Goal: Find specific page/section: Find specific page/section

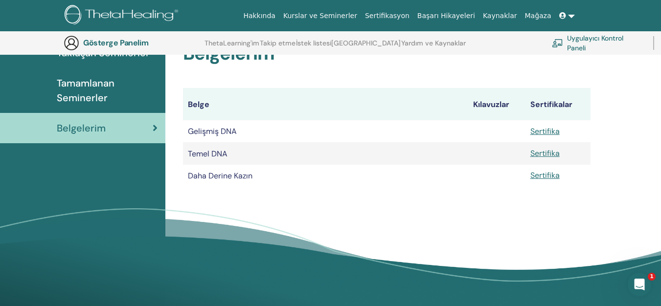
click at [97, 95] on font "Tamamlanan Seminerler" at bounding box center [86, 90] width 58 height 27
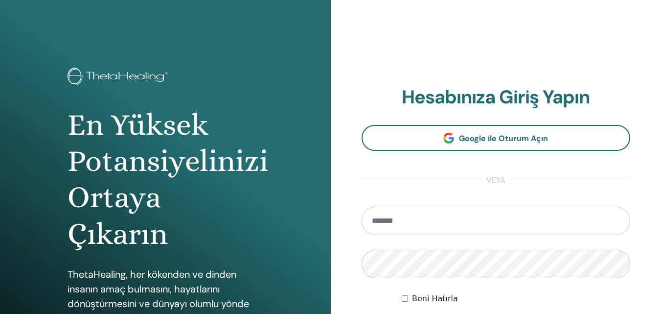
click at [403, 220] on input "email" at bounding box center [496, 221] width 269 height 28
type input "**********"
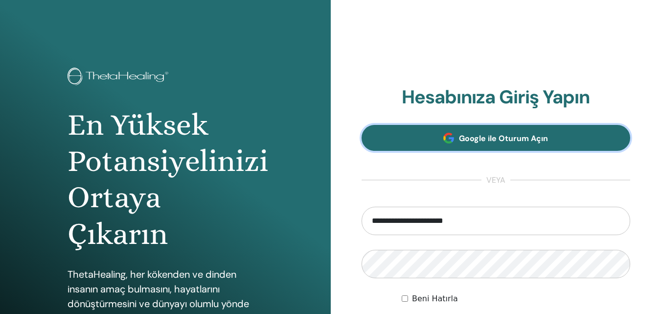
click at [471, 142] on font "Google ile Oturum Açın" at bounding box center [503, 138] width 89 height 10
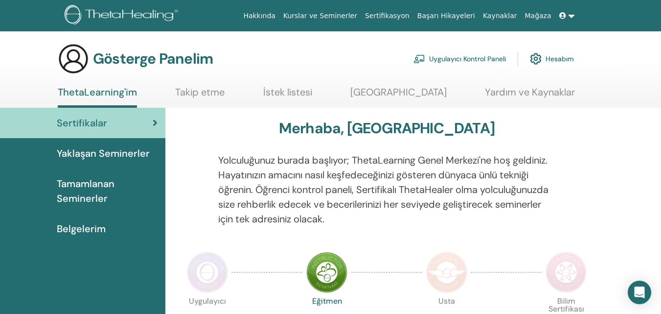
click at [103, 223] on font "Belgelerim" at bounding box center [81, 228] width 49 height 13
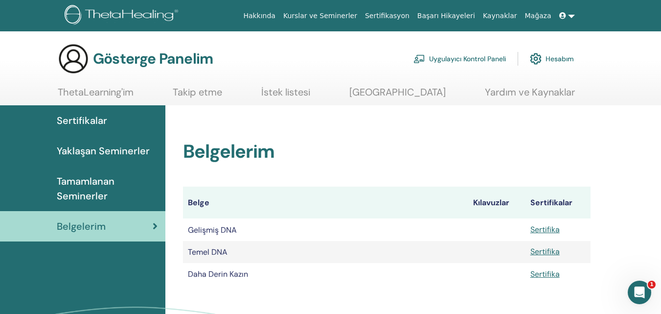
scroll to position [49, 0]
